Goal: Check status: Check status

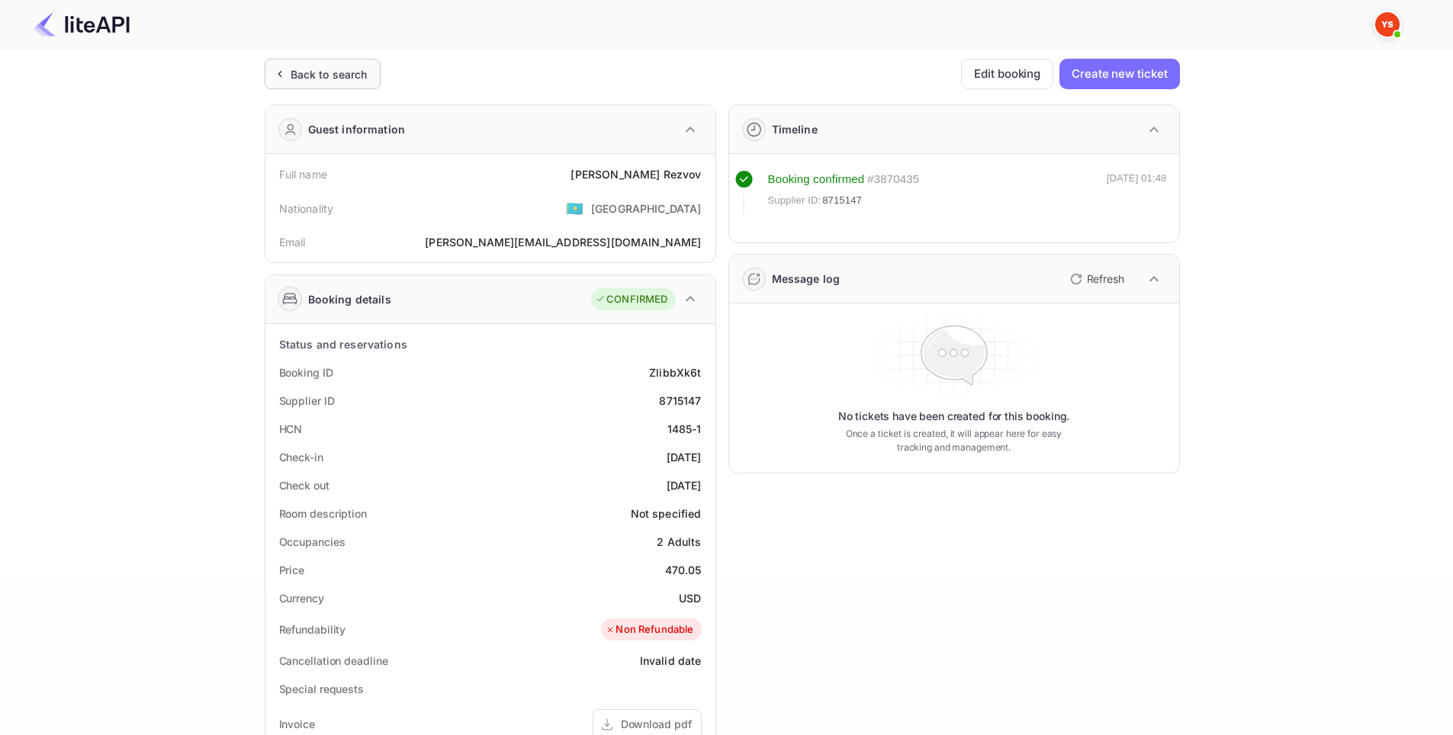
click at [365, 79] on div "Back to search" at bounding box center [329, 74] width 77 height 16
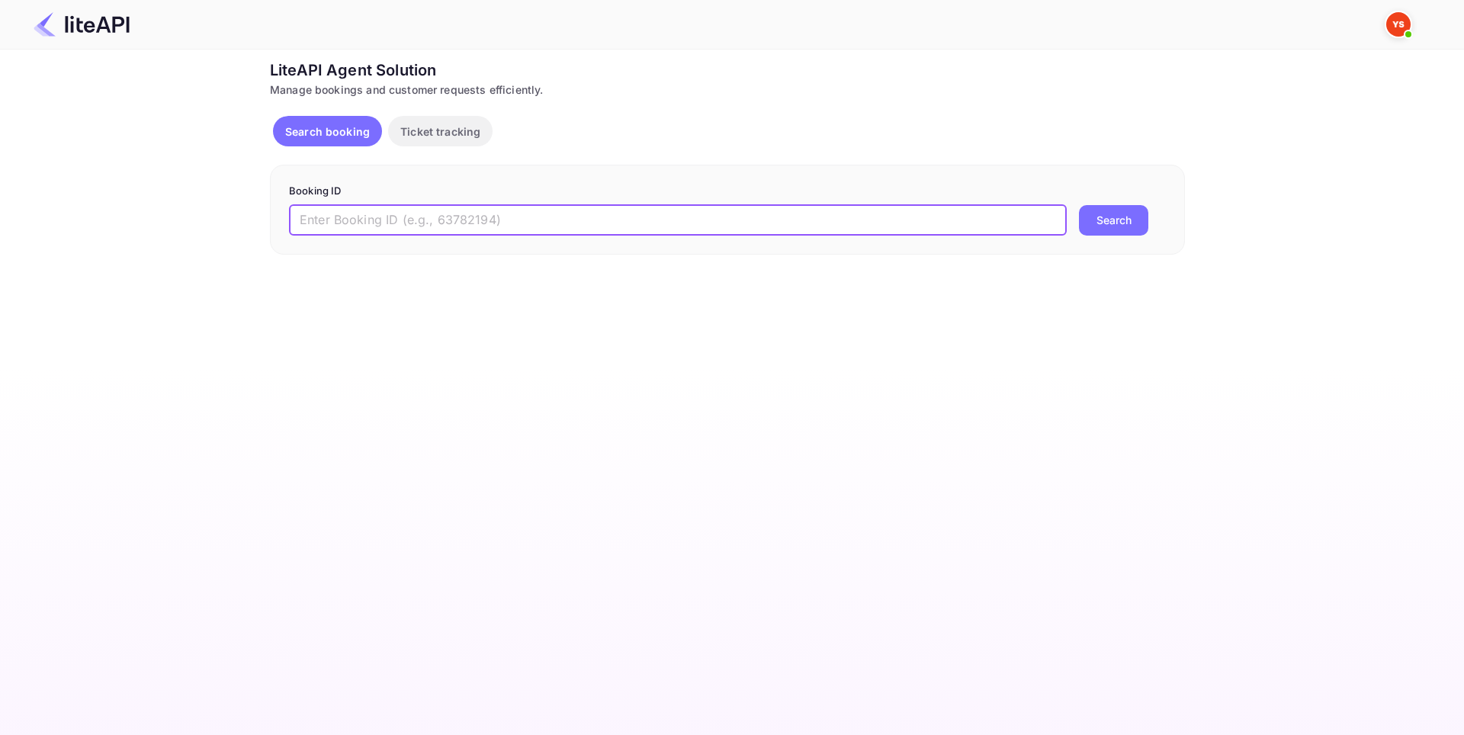
paste input "8952823"
type input "8952823"
click at [1111, 217] on button "Search" at bounding box center [1113, 220] width 69 height 30
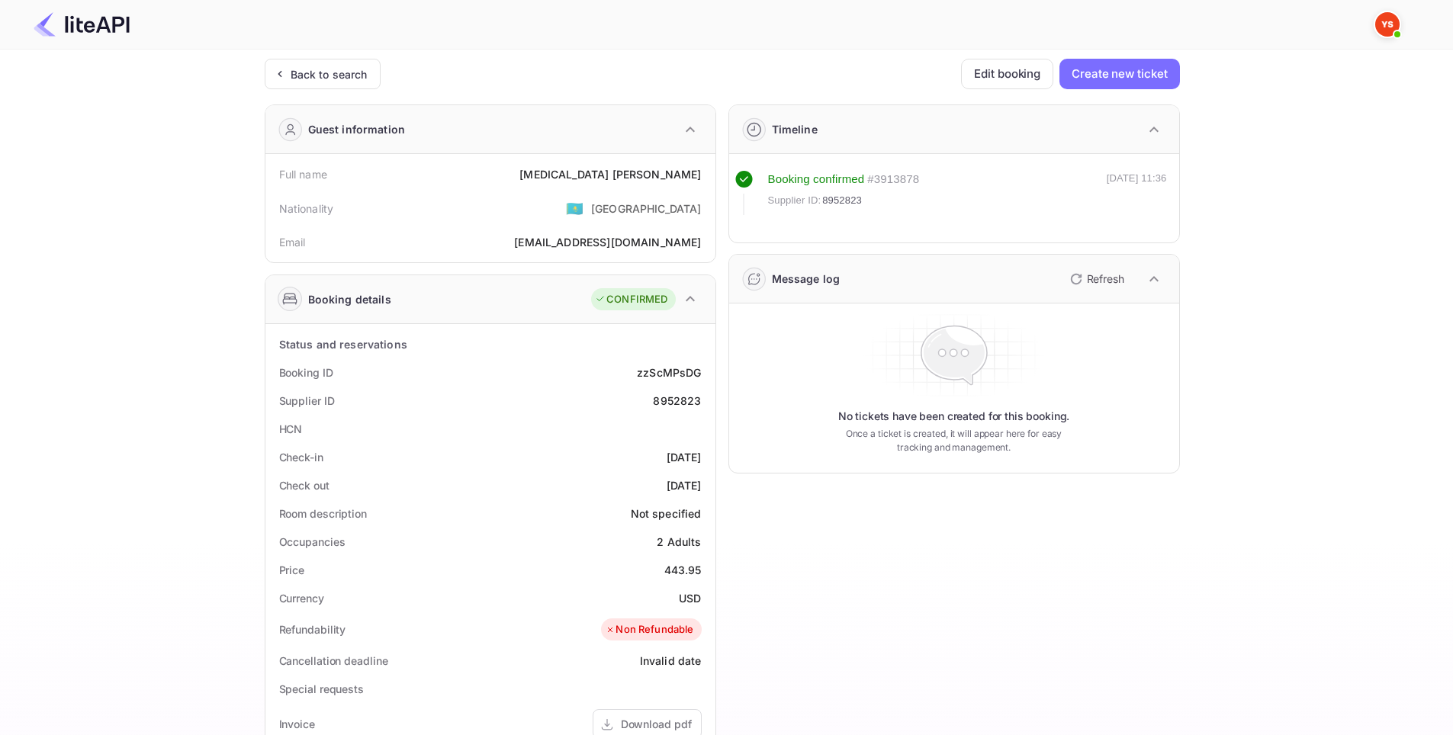
drag, startPoint x: 705, startPoint y: 461, endPoint x: 638, endPoint y: 467, distance: 67.4
click at [638, 467] on div "Check-in [DATE]" at bounding box center [490, 457] width 438 height 28
copy div "[DATE]"
drag, startPoint x: 703, startPoint y: 175, endPoint x: 624, endPoint y: 178, distance: 79.4
click at [624, 178] on div "Full name [MEDICAL_DATA][PERSON_NAME]" at bounding box center [490, 174] width 438 height 28
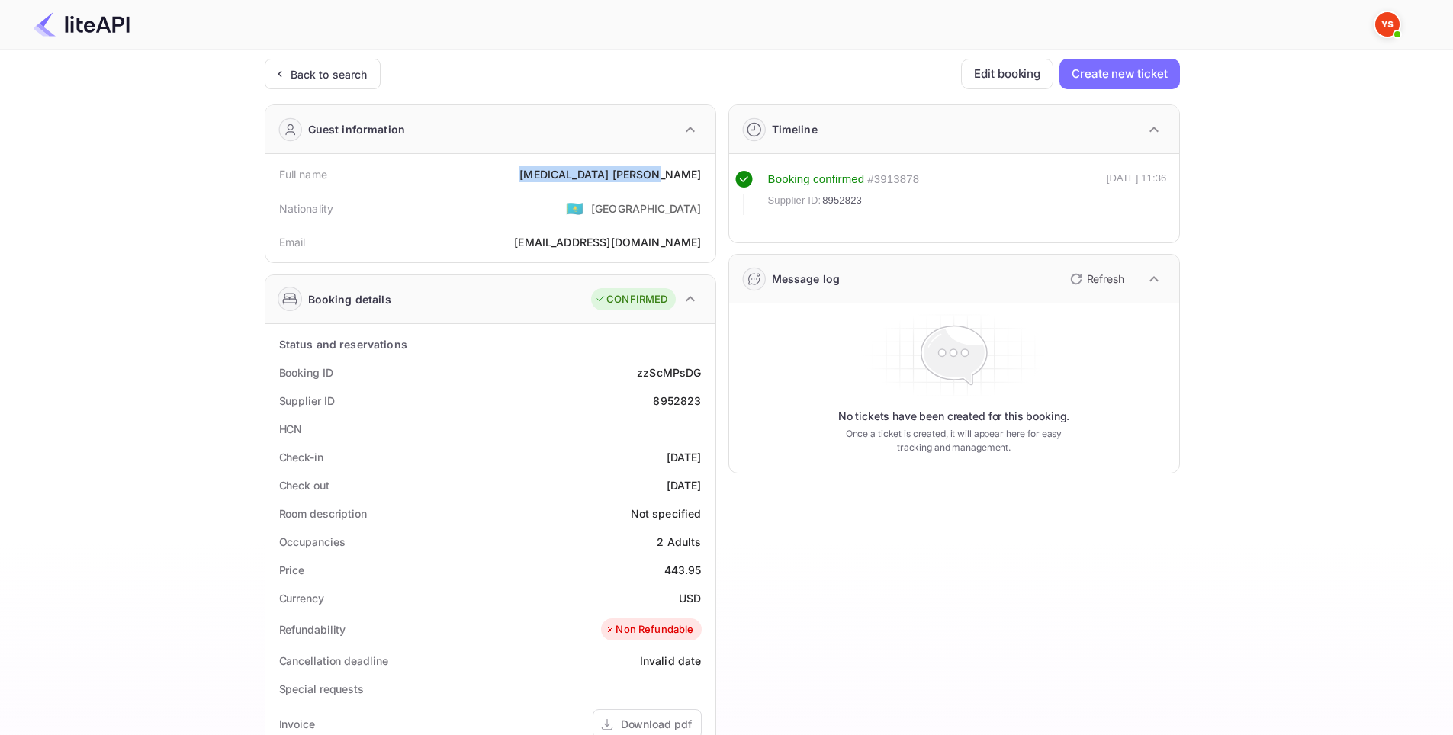
copy div "[MEDICAL_DATA][PERSON_NAME]"
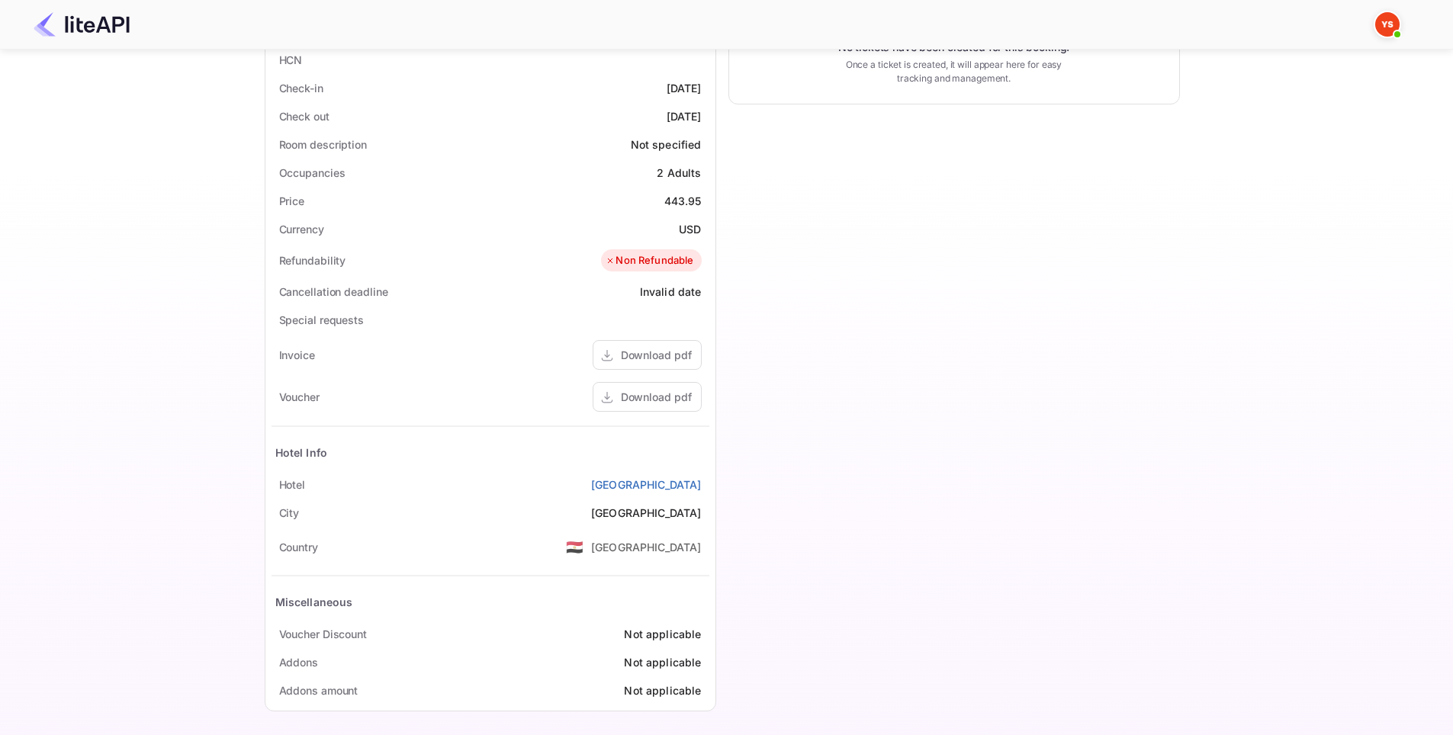
scroll to position [374, 0]
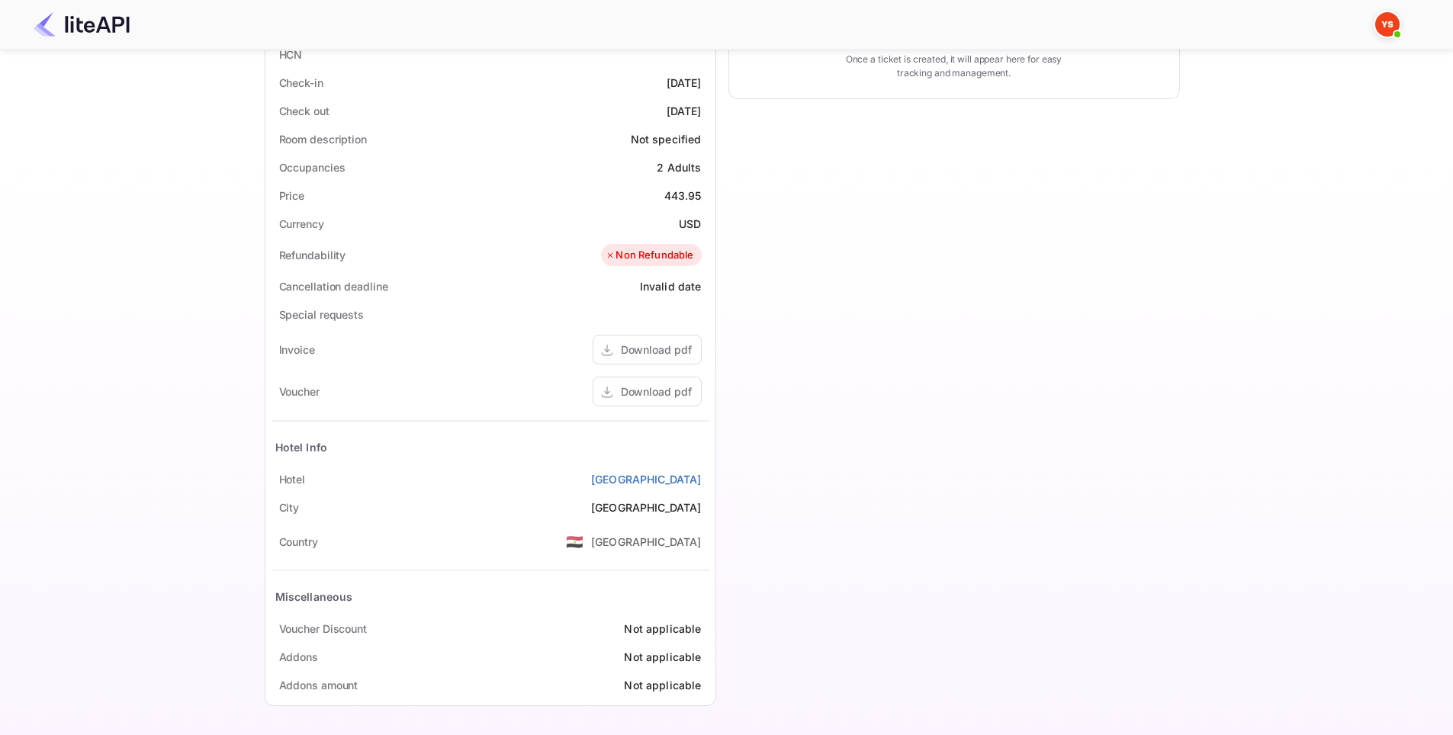
click at [791, 474] on div "Timeline Booking confirmed # 3913878 Supplier ID: 8952823 [DATE] 11:36 Message …" at bounding box center [948, 217] width 464 height 999
drag, startPoint x: 706, startPoint y: 483, endPoint x: 558, endPoint y: 483, distance: 147.9
click at [558, 483] on div "[GEOGRAPHIC_DATA]" at bounding box center [490, 479] width 438 height 28
copy link "[GEOGRAPHIC_DATA]"
click at [878, 284] on div "Timeline Booking confirmed # 3913878 Supplier ID: 8952823 [DATE] 11:36 Message …" at bounding box center [948, 217] width 464 height 999
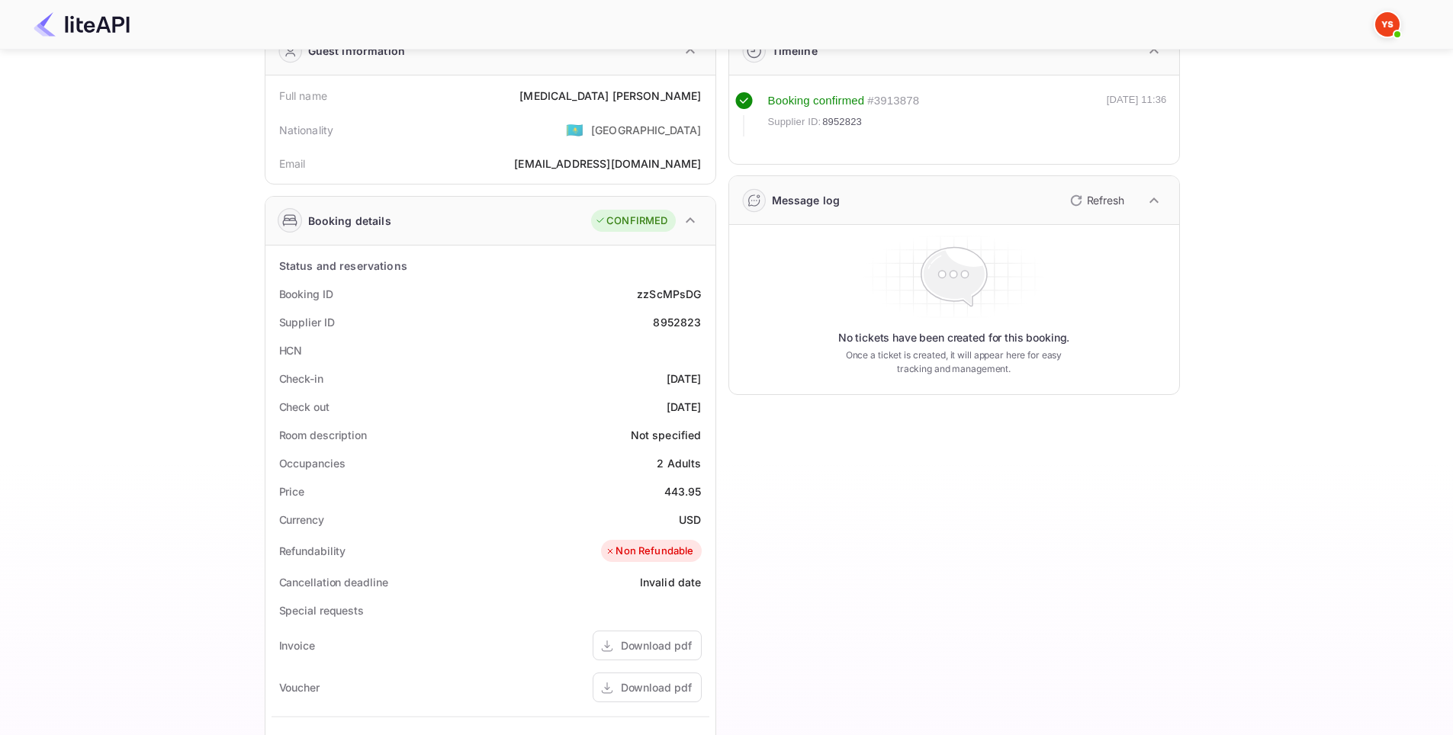
scroll to position [69, 0]
